Goal: Task Accomplishment & Management: Complete application form

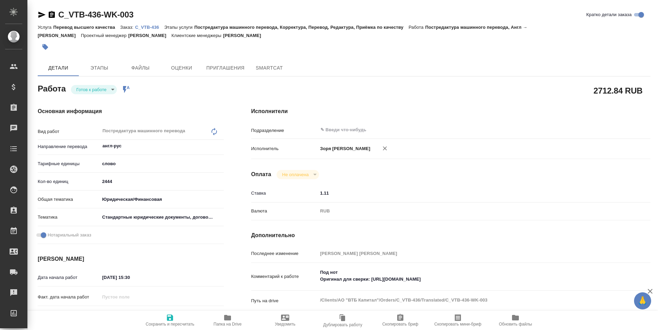
type textarea "x"
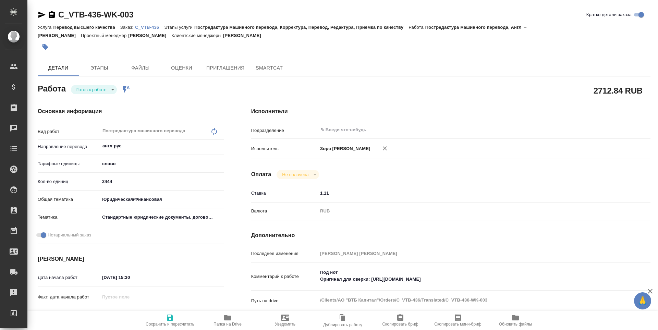
type textarea "x"
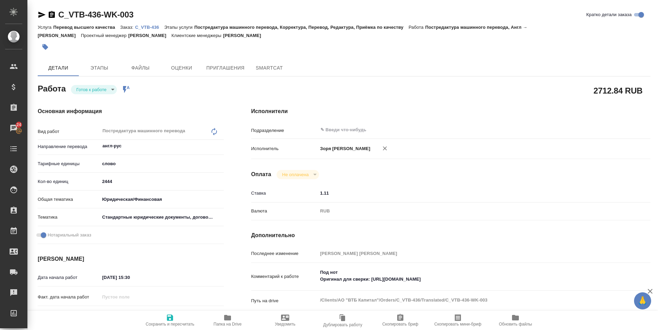
click at [158, 329] on button "Сохранить и пересчитать" at bounding box center [170, 320] width 58 height 19
type textarea "x"
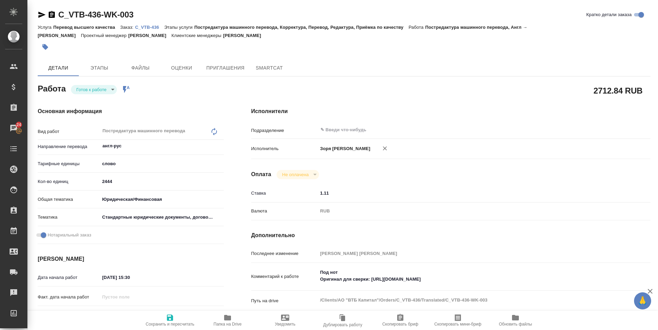
type textarea "x"
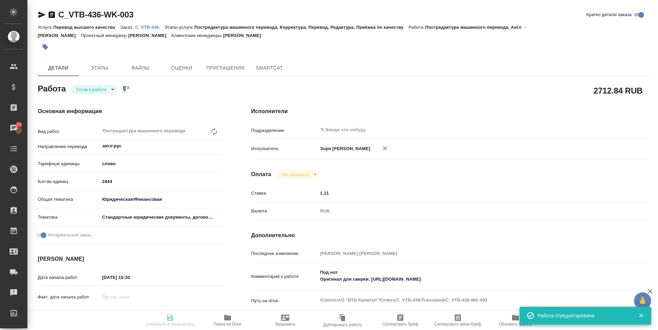
type input "readyForWork"
type textarea "Постредактура машинного перевода"
type textarea "x"
type input "англ-рус"
type input "5a8b1489cc6b4906c91bfd90"
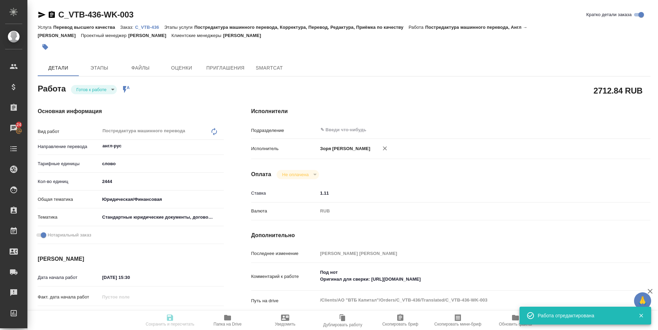
type input "2444"
type input "yr-fn"
type input "5f647205b73bc97568ca66bf"
checkbox input "true"
type input "01.09.2025 15:30"
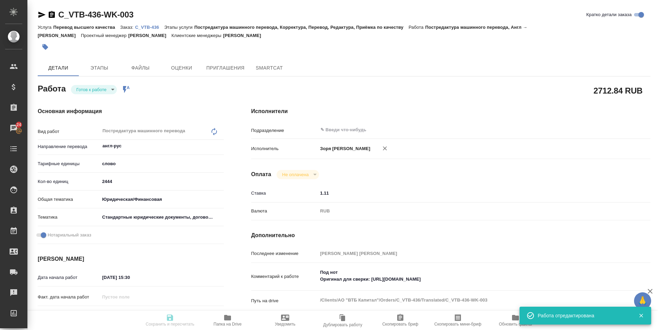
type input "02.09.2025 13:00"
type input "02.09.2025 17:30"
type input "notPayed"
type input "1.11"
type input "RUB"
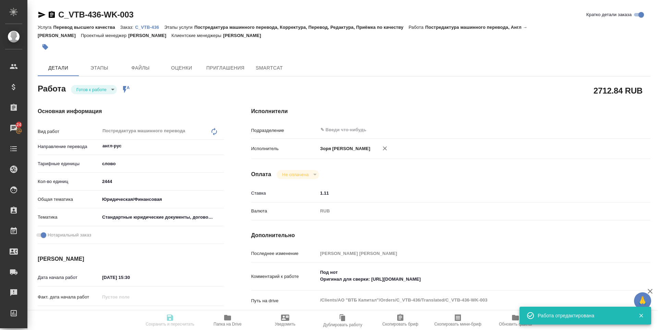
type input "[PERSON_NAME] [PERSON_NAME]"
type textarea "Под нот Оригинал для сверки: https://drive.awatera.com/s/iALGCcf862rj6iq"
type textarea "x"
type textarea "/Clients/АО "ВТБ Капитал"/Orders/C_VTB-436/Translated/C_VTB-436-WK-003"
type textarea "x"
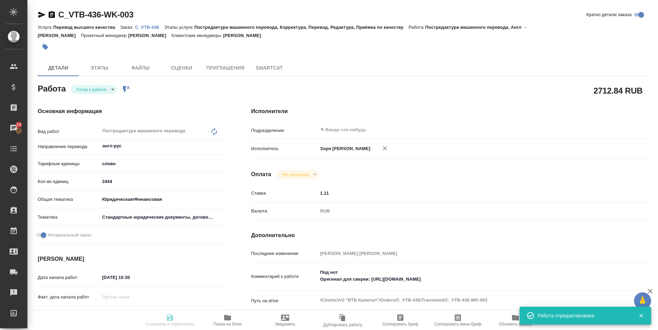
type input "C_VTB-436"
type input "Перевод высшего качества"
type input "Постредактура машинного перевода, Корректура, Перевод, Редактура, Приёмка по ка…"
type input "Лямина Надежда"
type input "Малофеева Екатерина"
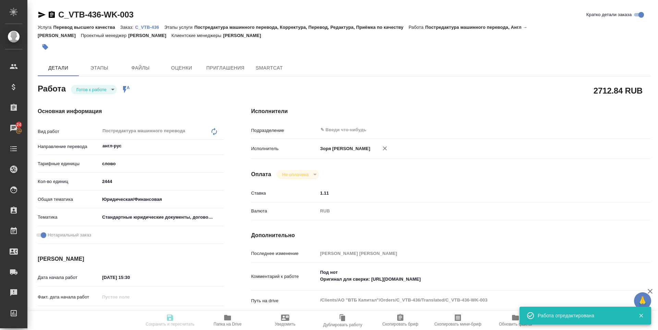
type input "/Clients/АО "ВТБ Капитал"/Orders/C_VTB-436"
type textarea "x"
type textarea "нот"
type textarea "x"
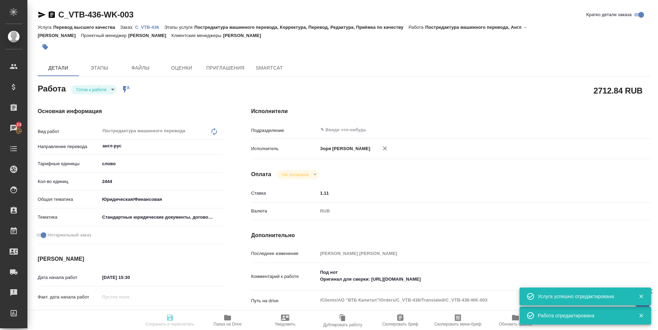
type textarea "x"
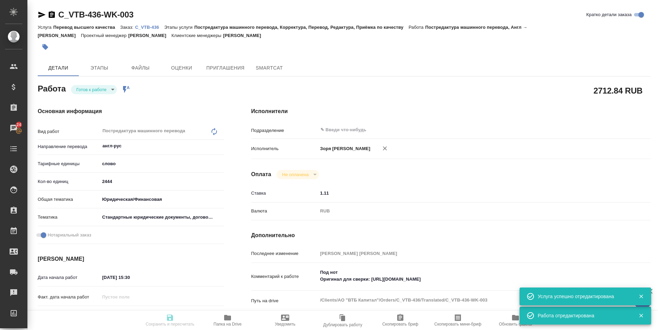
type textarea "x"
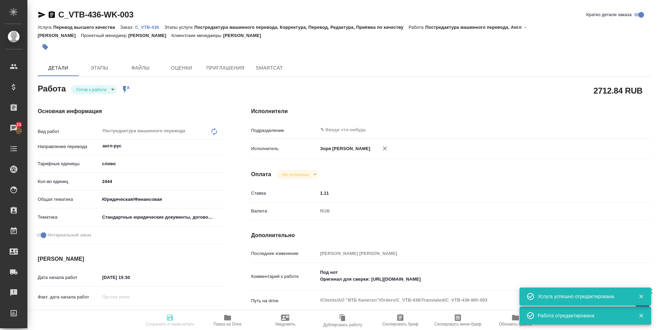
type textarea "x"
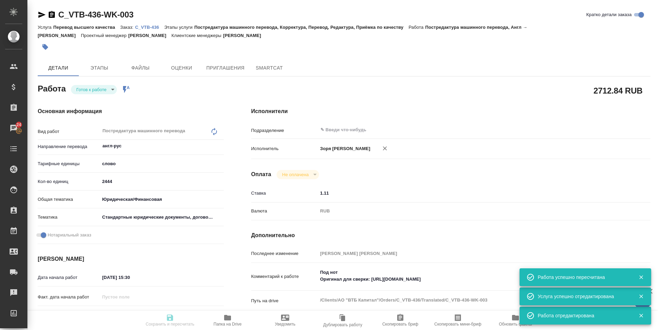
type input "readyForWork"
type textarea "Постредактура машинного перевода"
type textarea "x"
type input "англ-рус"
type input "5a8b1489cc6b4906c91bfd90"
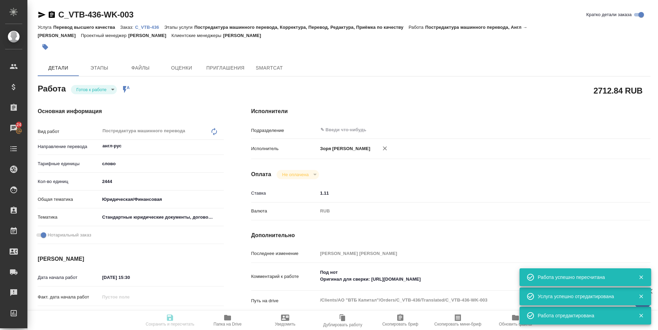
type input "1595.7"
type input "yr-fn"
type input "5f647205b73bc97568ca66bf"
checkbox input "true"
type input "01.09.2025 15:30"
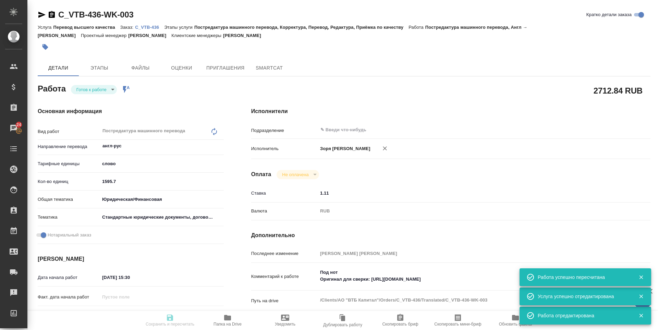
type input "02.09.2025 13:00"
type input "02.09.2025 17:30"
type input "notPayed"
type input "1.11"
type input "RUB"
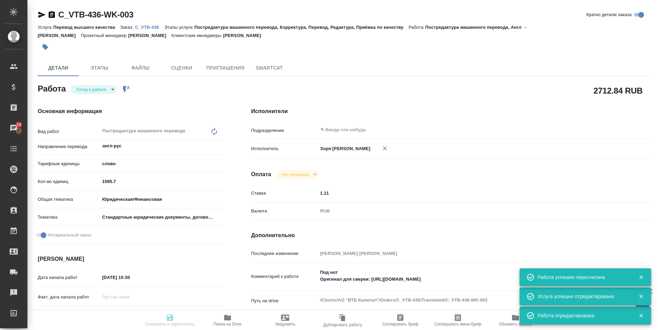
type input "[PERSON_NAME] [PERSON_NAME]"
type textarea "Под нот Оригинал для сверки: https://drive.awatera.com/s/iALGCcf862rj6iq"
type textarea "x"
type textarea "/Clients/АО "ВТБ Капитал"/Orders/C_VTB-436/Translated/C_VTB-436-WK-003"
type textarea "x"
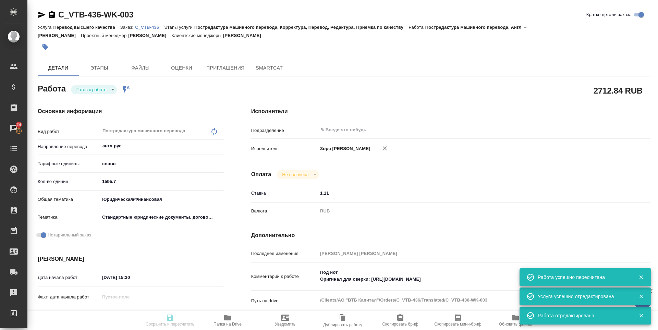
type input "C_VTB-436"
type input "Перевод высшего качества"
type input "Постредактура машинного перевода, Корректура, Перевод, Редактура, Приёмка по ка…"
type input "Лямина Надежда"
type input "Малофеева Екатерина"
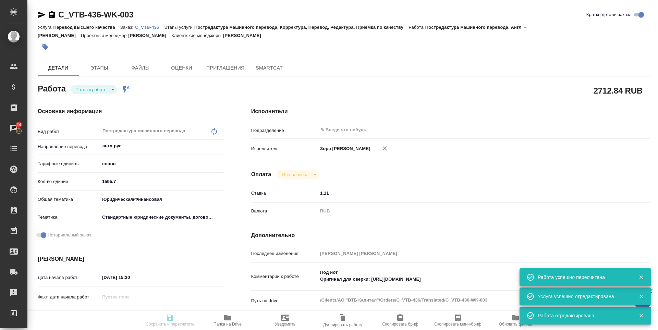
type input "/Clients/АО "ВТБ Капитал"/Orders/C_VTB-436"
type textarea "x"
type textarea "нот"
type textarea "x"
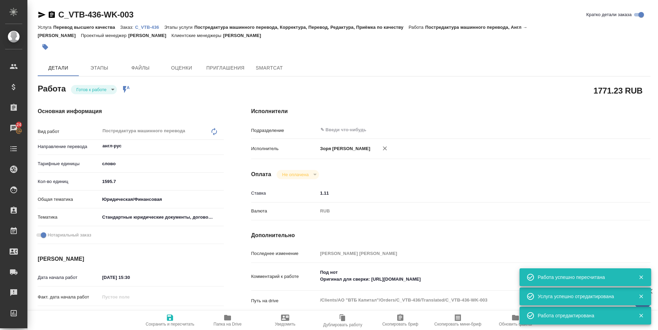
type textarea "x"
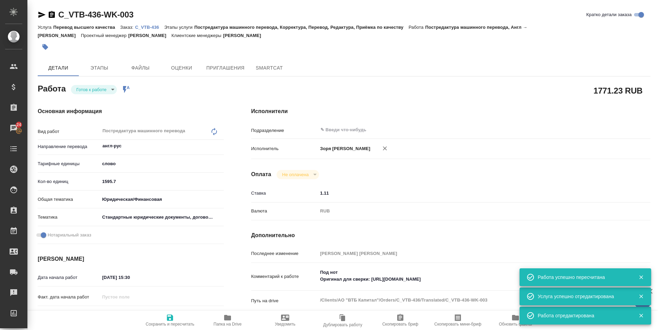
type textarea "x"
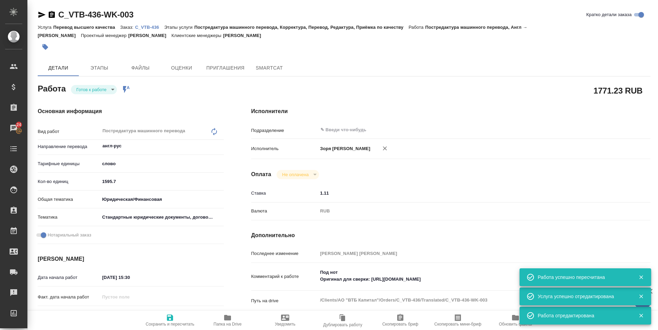
type textarea "x"
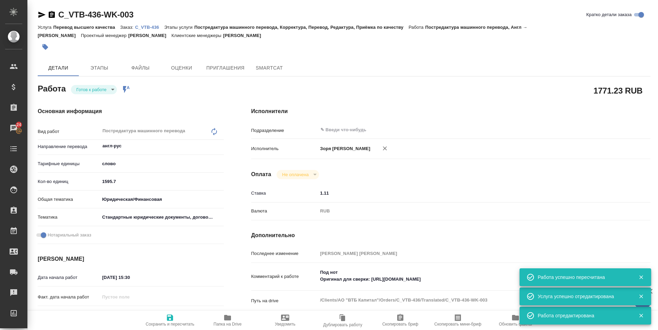
type textarea "x"
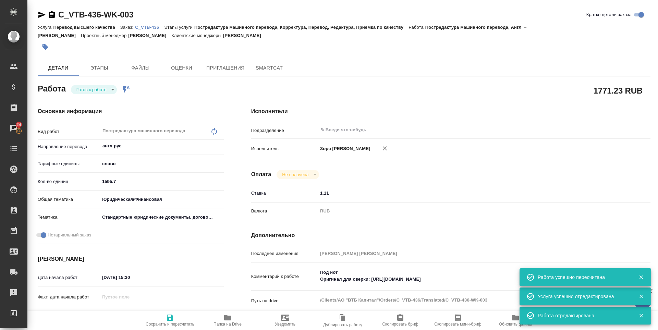
type textarea "x"
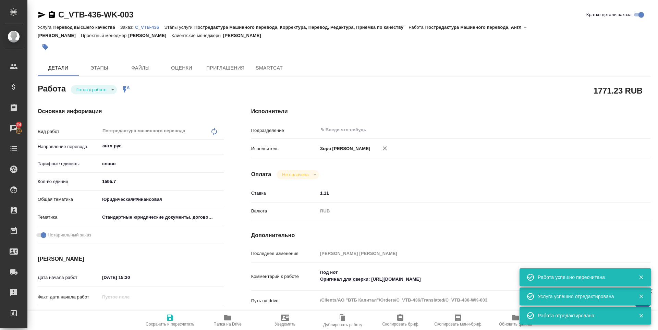
type textarea "x"
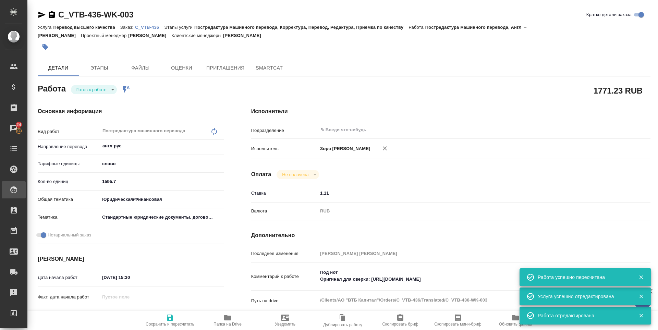
type textarea "x"
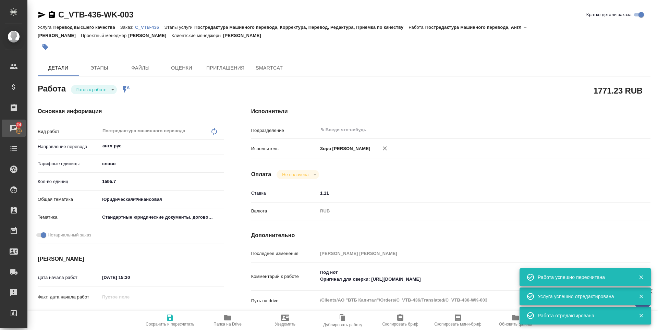
type textarea "x"
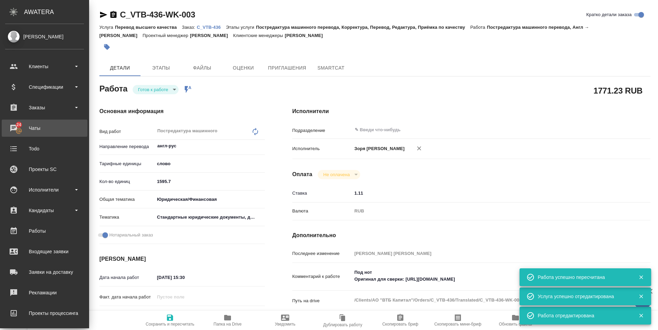
type textarea "x"
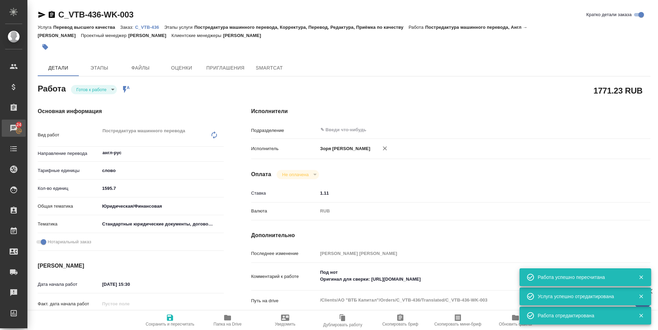
click at [16, 122] on span "24" at bounding box center [18, 124] width 13 height 7
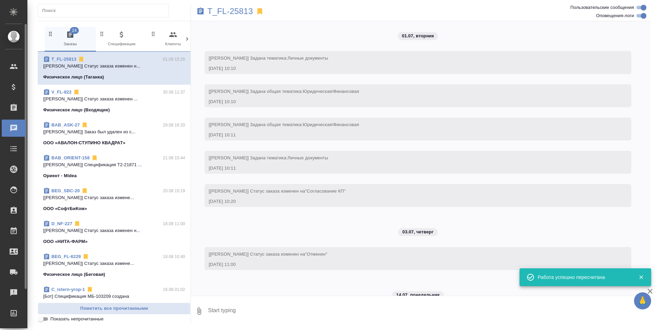
scroll to position [3114, 0]
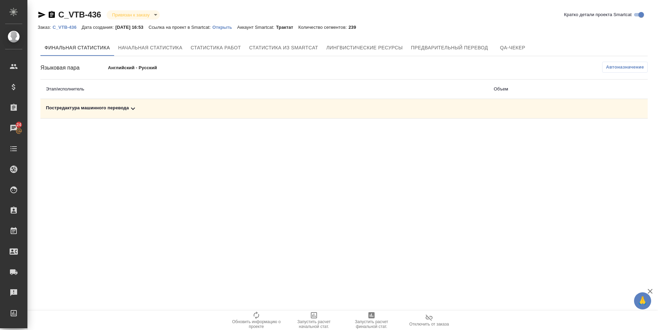
click at [108, 106] on div "Постредактура машинного перевода" at bounding box center [264, 109] width 437 height 8
click at [624, 133] on button "button" at bounding box center [617, 132] width 16 height 16
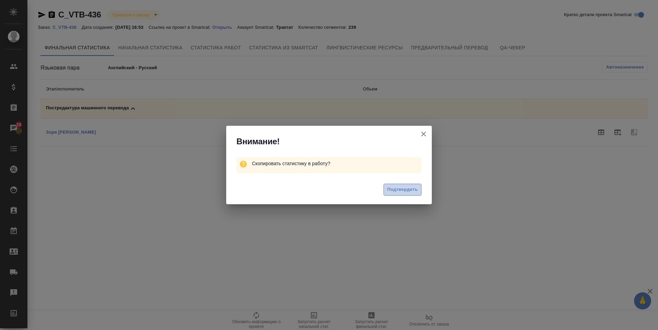
click at [398, 189] on span "Подтвердить" at bounding box center [402, 190] width 31 height 8
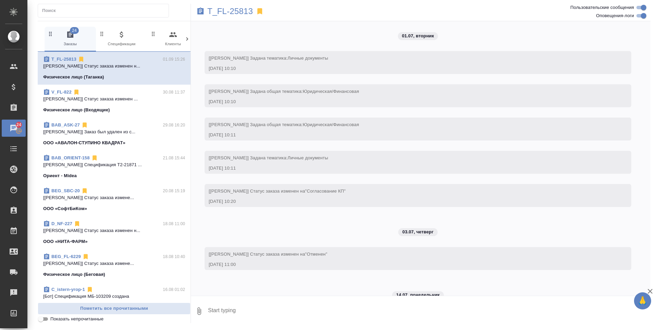
scroll to position [3114, 0]
